Goal: Transaction & Acquisition: Purchase product/service

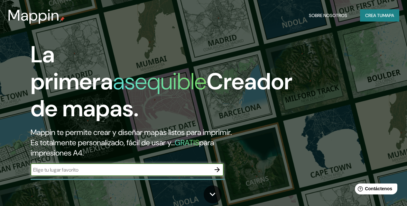
click at [385, 13] on font "mapa" at bounding box center [389, 16] width 12 height 6
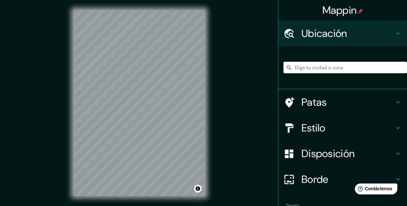
click at [302, 68] on input "Elige tu ciudad o zona" at bounding box center [346, 68] width 124 height 12
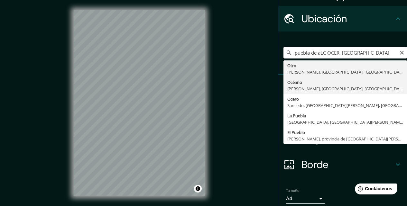
scroll to position [22, 0]
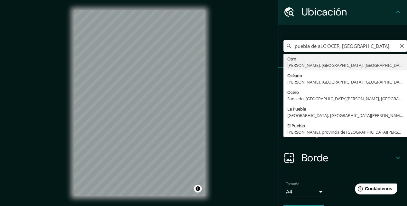
click at [323, 47] on input "puebla de aLC OCER, [GEOGRAPHIC_DATA]" at bounding box center [346, 46] width 124 height 12
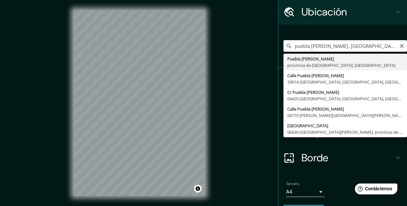
type input "[GEOGRAPHIC_DATA][PERSON_NAME], provincia de [GEOGRAPHIC_DATA], [GEOGRAPHIC_DAT…"
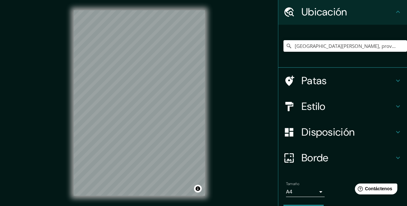
click at [397, 80] on icon at bounding box center [399, 81] width 4 height 2
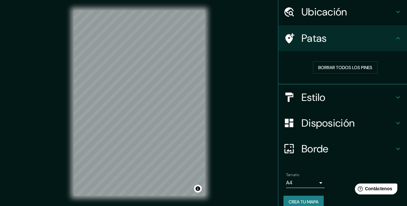
click at [395, 37] on icon at bounding box center [399, 38] width 8 height 8
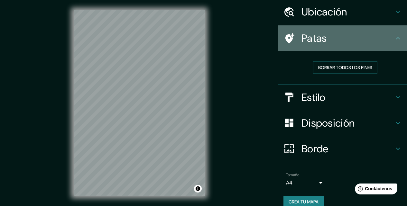
click at [395, 37] on icon at bounding box center [399, 38] width 8 height 8
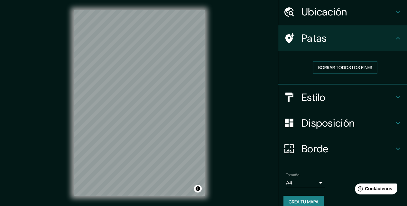
click at [395, 96] on icon at bounding box center [399, 98] width 8 height 8
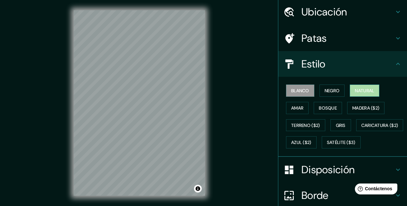
click at [360, 89] on font "Natural" at bounding box center [364, 91] width 19 height 6
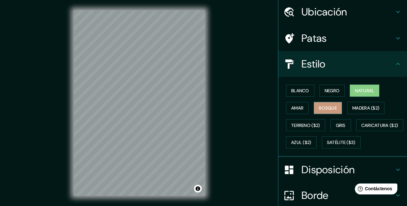
click at [322, 109] on font "Bosque" at bounding box center [328, 108] width 18 height 6
click at [292, 108] on font "Amar" at bounding box center [298, 108] width 12 height 6
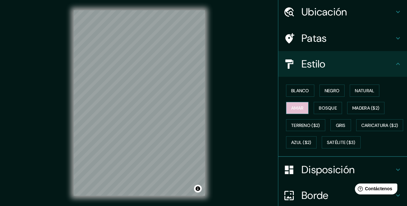
click at [291, 113] on button "Amar" at bounding box center [297, 108] width 23 height 12
click at [294, 125] on font "Terreno ($2)" at bounding box center [306, 126] width 29 height 6
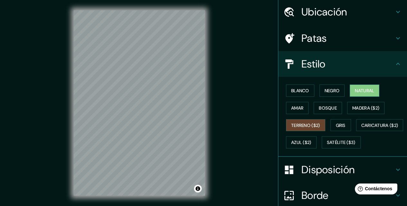
click at [369, 91] on font "Natural" at bounding box center [364, 91] width 19 height 6
click at [396, 65] on icon at bounding box center [399, 64] width 8 height 8
click at [395, 65] on icon at bounding box center [399, 64] width 8 height 8
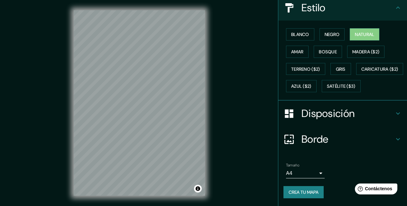
click at [384, 111] on h4 "Disposición" at bounding box center [348, 113] width 93 height 13
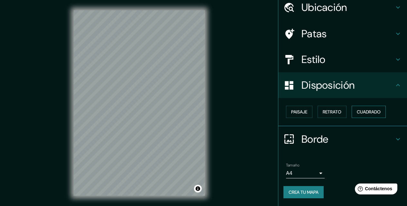
scroll to position [26, 0]
click at [299, 113] on font "Paisaje" at bounding box center [300, 113] width 16 height 6
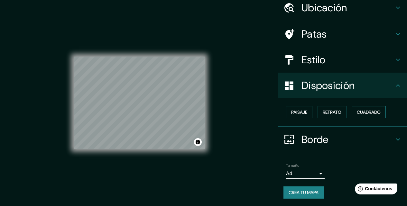
click at [366, 111] on font "Cuadrado" at bounding box center [369, 113] width 24 height 6
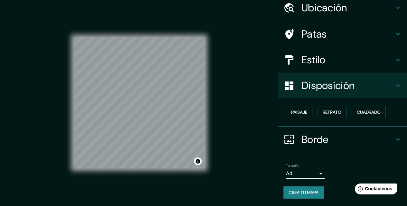
click at [395, 138] on icon at bounding box center [399, 140] width 8 height 8
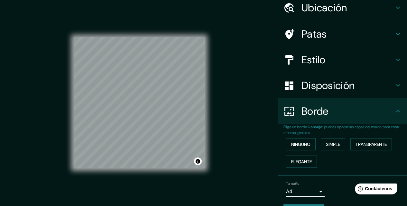
scroll to position [0, 0]
